Goal: Task Accomplishment & Management: Use online tool/utility

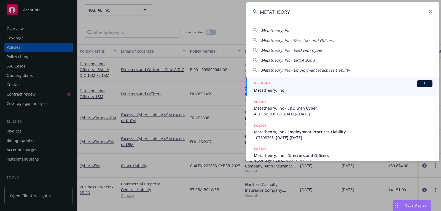
type input "METATHEORY"
click at [348, 85] on div "ACCOUNT BI" at bounding box center [343, 83] width 179 height 7
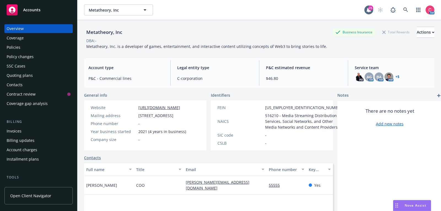
click at [38, 51] on div "Policies" at bounding box center [39, 47] width 64 height 9
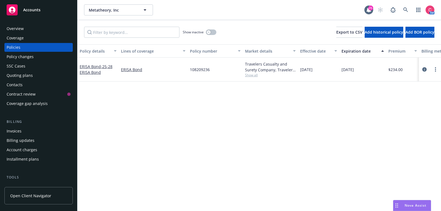
click at [43, 74] on div "Quoting plans" at bounding box center [39, 75] width 64 height 9
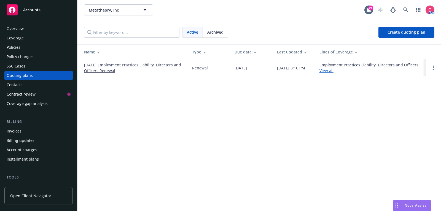
click at [125, 66] on link "09/07/25 Employment Practices Liability, Directors and Officers Renewal" at bounding box center [133, 68] width 99 height 12
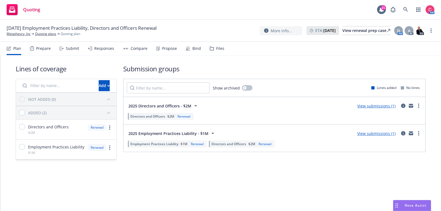
click at [190, 53] on div "Bind" at bounding box center [193, 48] width 15 height 13
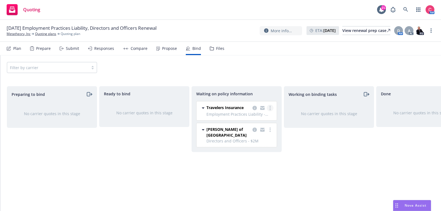
click at [271, 111] on link "more" at bounding box center [270, 108] width 7 height 7
click at [266, 120] on link "Create policies" at bounding box center [248, 119] width 50 height 11
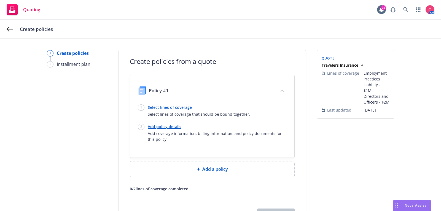
click at [178, 108] on link "Select lines of coverage" at bounding box center [199, 107] width 103 height 6
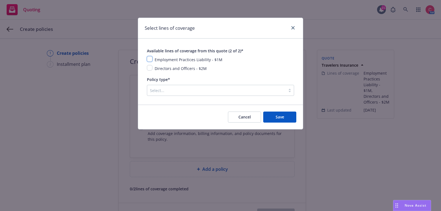
click at [150, 60] on input "checkbox" at bounding box center [150, 59] width 6 height 6
checkbox input "true"
click at [195, 86] on div "Select..." at bounding box center [216, 90] width 138 height 9
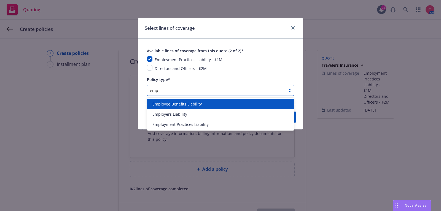
type input "empl"
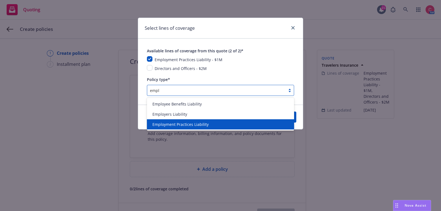
click at [192, 125] on span "Employment Practices Liability" at bounding box center [180, 125] width 56 height 6
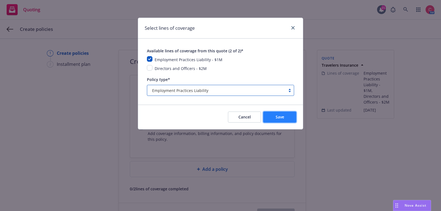
click at [277, 120] on button "Save" at bounding box center [279, 117] width 33 height 11
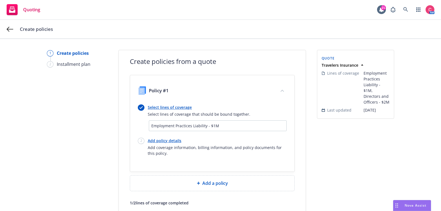
click at [158, 141] on link "Add policy details" at bounding box center [217, 141] width 139 height 6
select select "12"
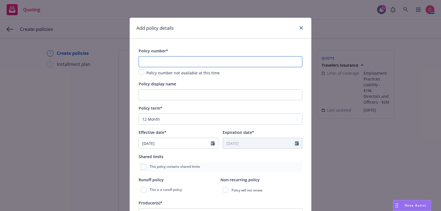
click at [174, 62] on input "text" at bounding box center [221, 61] width 164 height 11
paste input "108122690"
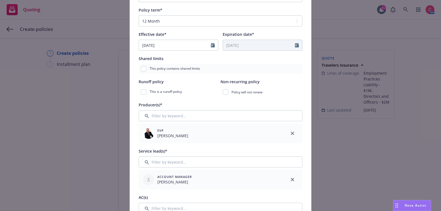
scroll to position [99, 0]
type input "108122690"
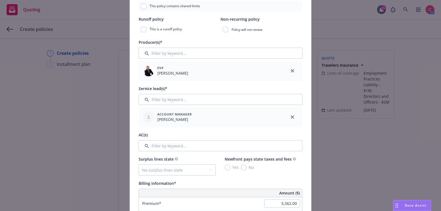
scroll to position [163, 0]
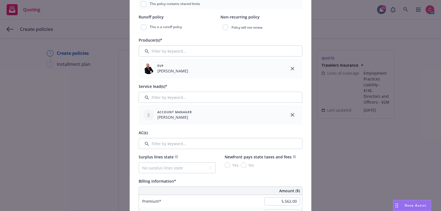
click at [294, 114] on icon "close" at bounding box center [292, 114] width 3 height 3
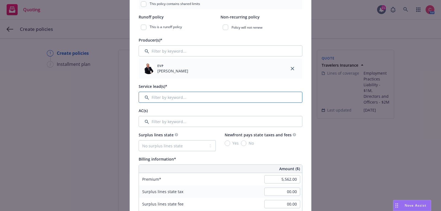
click at [257, 96] on input "Filter by keyword..." at bounding box center [221, 97] width 164 height 11
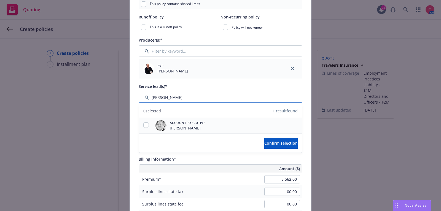
type input "steve"
click at [146, 125] on input "checkbox" at bounding box center [146, 125] width 6 height 6
checkbox input "true"
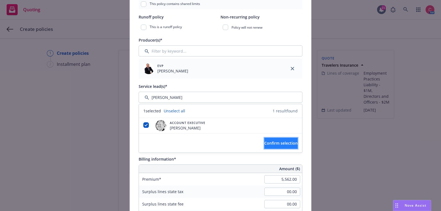
click at [287, 143] on span "Confirm selection" at bounding box center [280, 143] width 33 height 5
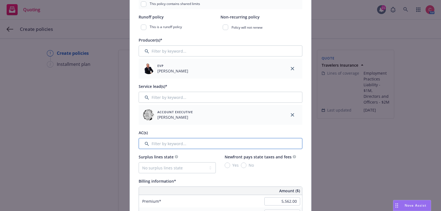
click at [218, 143] on input "Filter by keyword..." at bounding box center [221, 143] width 164 height 11
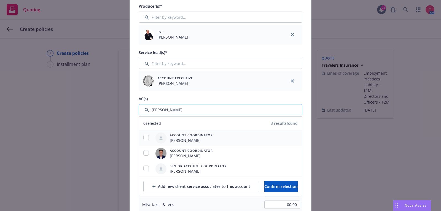
scroll to position [201, 0]
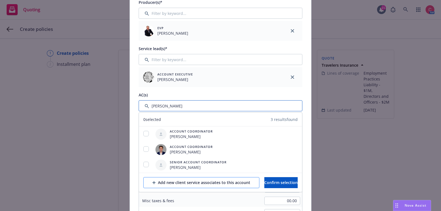
type input "chelsea"
click at [165, 187] on button "Add new client service associates to this account" at bounding box center [201, 182] width 116 height 11
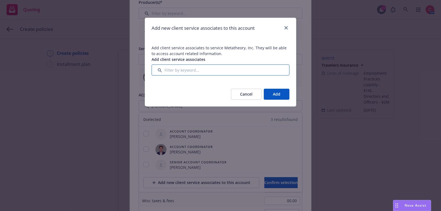
click at [225, 69] on input "Filter by keyword..." at bounding box center [221, 70] width 138 height 11
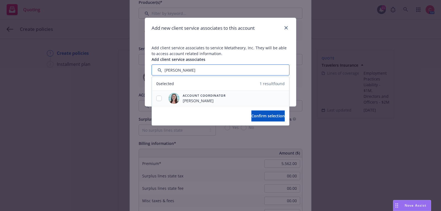
type input "chelsea"
click at [160, 96] on input "checkbox" at bounding box center [159, 99] width 6 height 6
checkbox input "true"
click at [257, 116] on span "Confirm selection" at bounding box center [267, 115] width 33 height 5
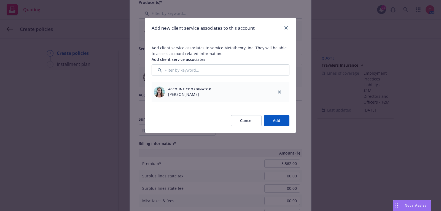
click at [276, 119] on button "Add" at bounding box center [277, 120] width 26 height 11
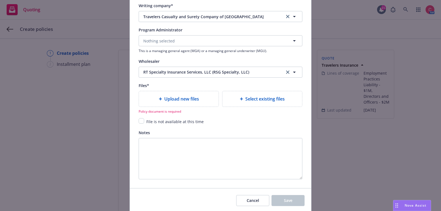
scroll to position [595, 0]
click at [157, 100] on div "Upload new files" at bounding box center [178, 98] width 71 height 7
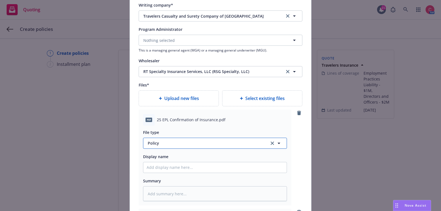
click at [222, 141] on span "Policy" at bounding box center [205, 143] width 115 height 6
type input "other"
click at [222, 156] on div "Other" at bounding box center [215, 158] width 137 height 8
type textarea "x"
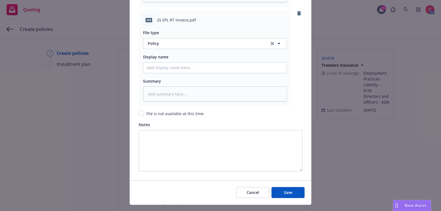
scroll to position [895, 0]
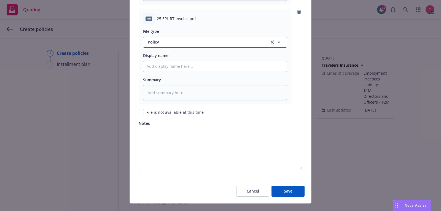
click at [216, 37] on button "Policy" at bounding box center [215, 42] width 144 height 11
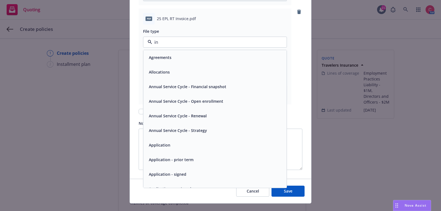
type input "inv"
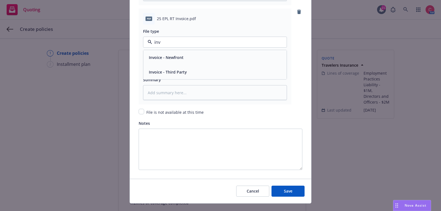
click at [216, 68] on div "Invoice - Third Party" at bounding box center [215, 72] width 137 height 8
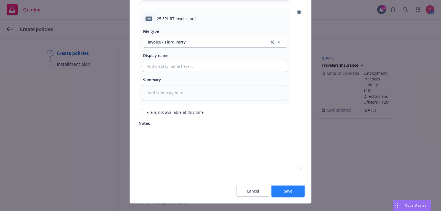
click at [290, 189] on span "Save" at bounding box center [288, 191] width 9 height 5
type textarea "x"
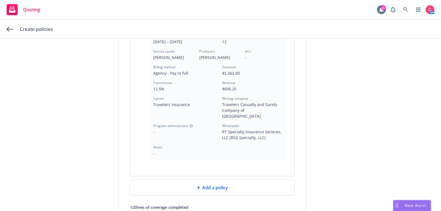
scroll to position [198, 0]
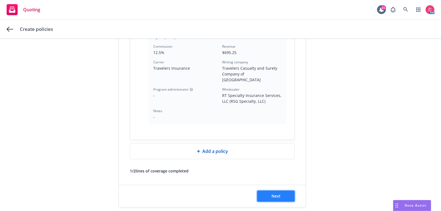
click at [278, 192] on button "Next" at bounding box center [275, 196] width 37 height 11
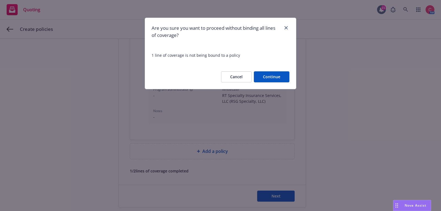
click at [279, 79] on button "Continue" at bounding box center [272, 76] width 36 height 11
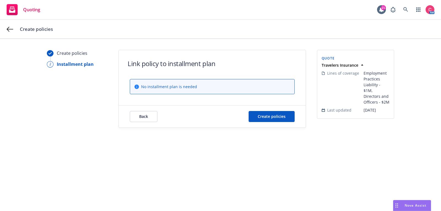
scroll to position [0, 0]
click at [275, 115] on span "Create policies" at bounding box center [272, 116] width 28 height 5
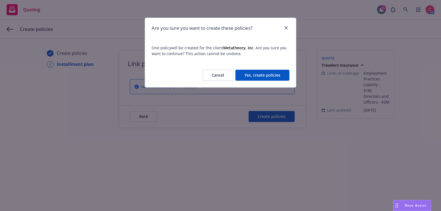
click at [280, 80] on button "Yes, create policies" at bounding box center [262, 75] width 54 height 11
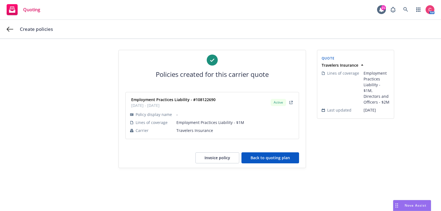
click at [279, 162] on button "Back to quoting plan" at bounding box center [270, 157] width 58 height 11
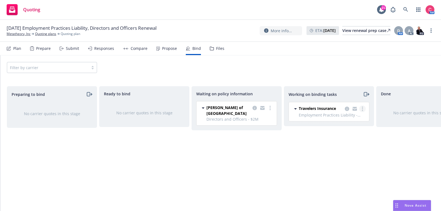
click at [362, 111] on link "more" at bounding box center [362, 109] width 7 height 7
click at [357, 120] on span "Move back one step" at bounding box center [341, 119] width 50 height 5
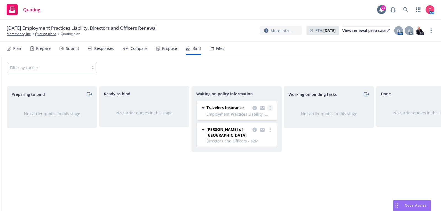
click at [272, 107] on link "more" at bounding box center [270, 108] width 7 height 7
click at [257, 143] on link "Move to done" at bounding box center [248, 141] width 50 height 11
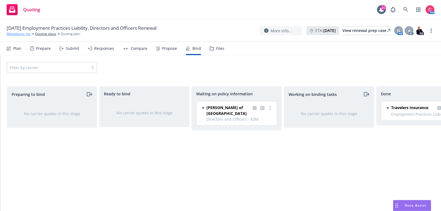
click at [25, 35] on link "Metatheory, Inc" at bounding box center [19, 33] width 24 height 5
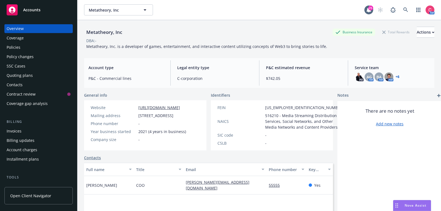
click at [31, 51] on div "Policies" at bounding box center [39, 47] width 64 height 9
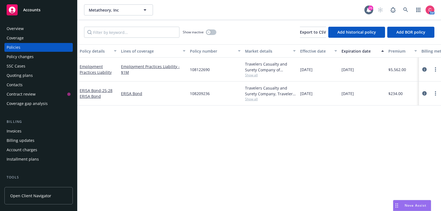
click at [22, 132] on div "Invoices" at bounding box center [39, 131] width 64 height 9
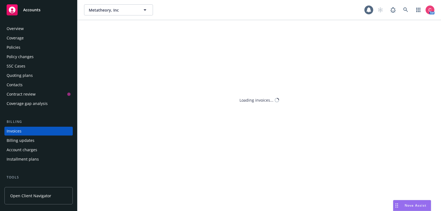
scroll to position [17, 0]
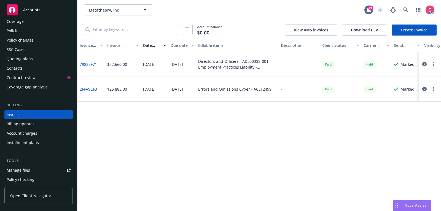
click at [412, 28] on link "Create Invoice" at bounding box center [414, 30] width 45 height 11
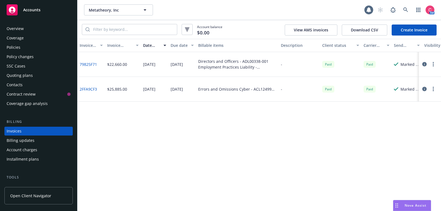
scroll to position [17, 0]
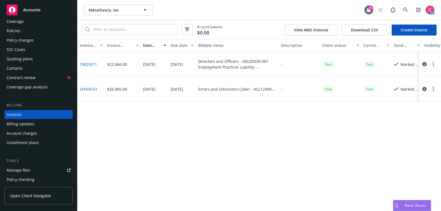
click at [429, 33] on link "Create Invoice" at bounding box center [414, 30] width 45 height 11
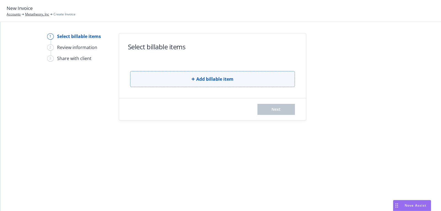
click at [249, 75] on button "Add billable item" at bounding box center [212, 79] width 165 height 16
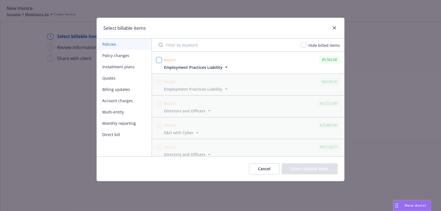
click at [159, 62] on input "checkbox" at bounding box center [159, 60] width 6 height 6
checkbox input "true"
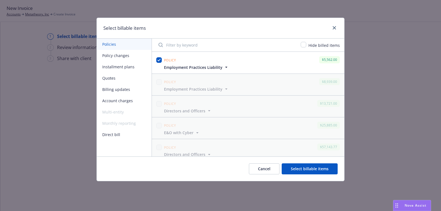
click at [312, 169] on button "Select billable items" at bounding box center [310, 168] width 56 height 11
